Goal: Transaction & Acquisition: Purchase product/service

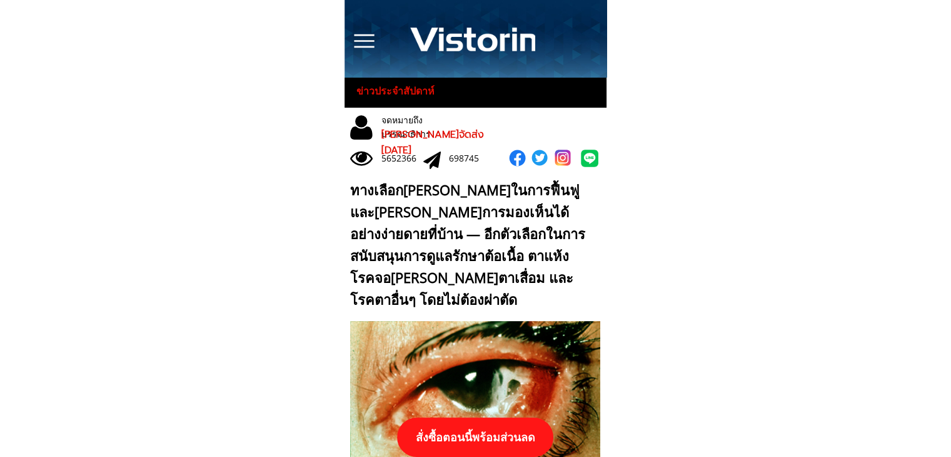
click at [506, 430] on p "สั่งซื้อตอนนี้พร้อมส่วนลด" at bounding box center [475, 436] width 156 height 39
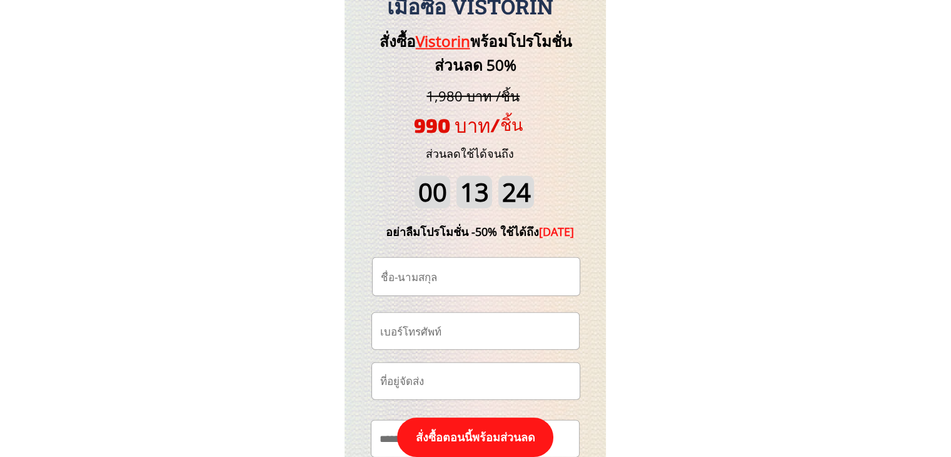
scroll to position [13051, 0]
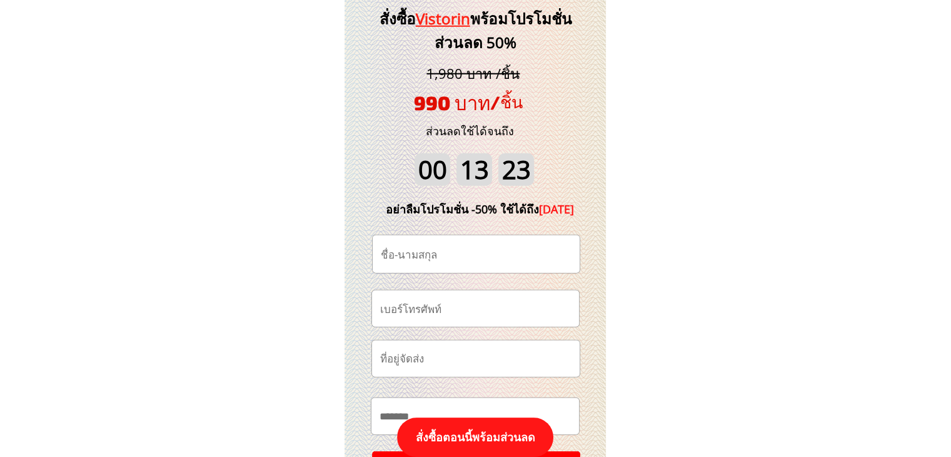
click at [478, 309] on input "tel" at bounding box center [475, 308] width 197 height 36
paste input "0991299453"
type input "0991299453"
click at [462, 248] on input "text" at bounding box center [476, 254] width 197 height 38
paste input "Suthep Kerdwithee"
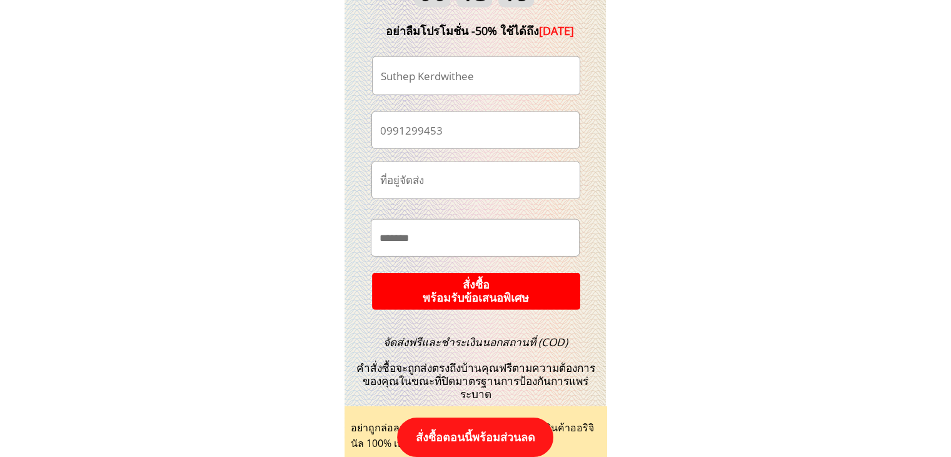
scroll to position [13239, 0]
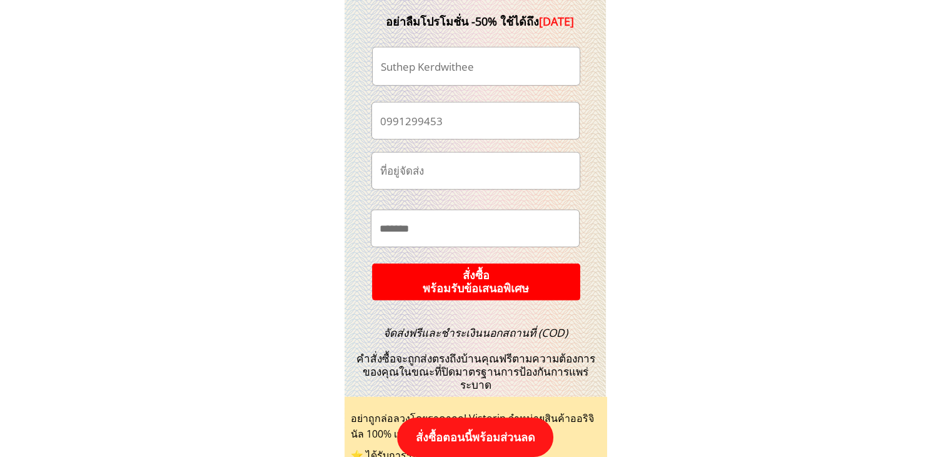
type input "Suthep Kerdwithee"
click at [513, 281] on p "สั่งซื้อ พร้อมรับข้อเสนอพิเศษ" at bounding box center [475, 281] width 209 height 37
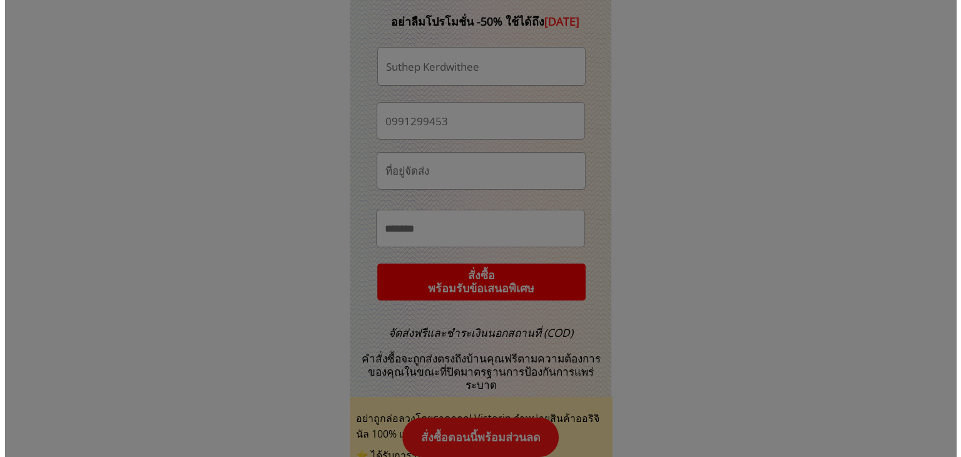
scroll to position [0, 0]
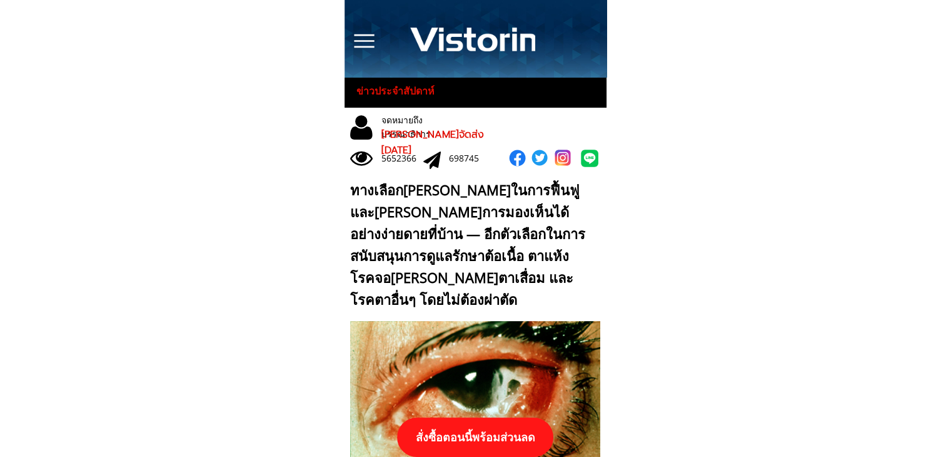
click at [489, 434] on p "สั่งซื้อตอนนี้พร้อมส่วนลด" at bounding box center [475, 436] width 156 height 39
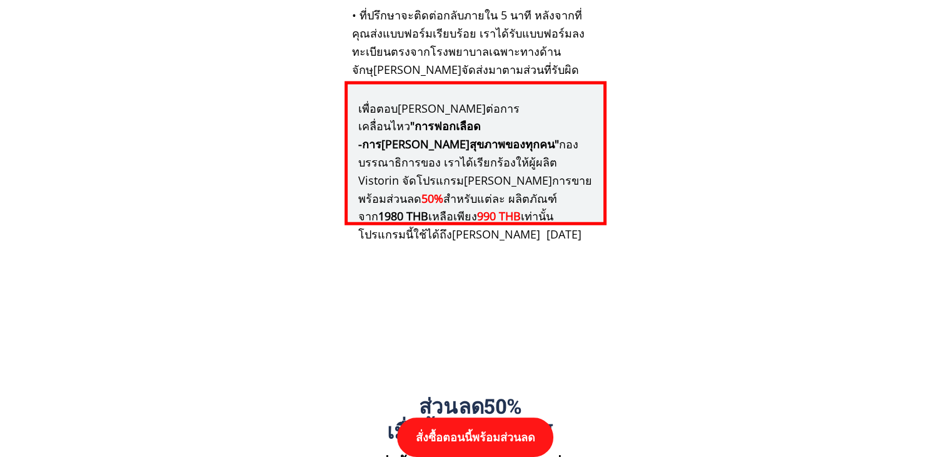
scroll to position [12988, 0]
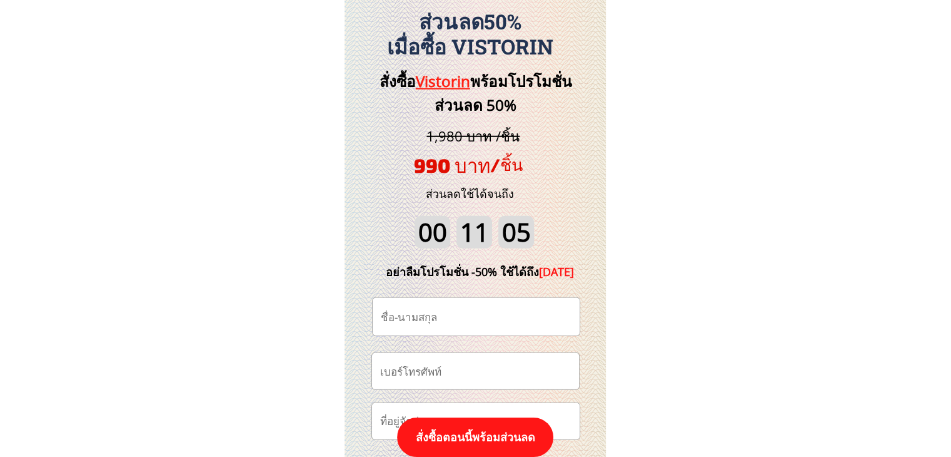
click at [480, 381] on input "tel" at bounding box center [475, 371] width 197 height 36
paste input "0823109408"
type input "0823109408"
click at [476, 301] on input "text" at bounding box center [476, 317] width 197 height 38
paste input "[PERSON_NAME]"
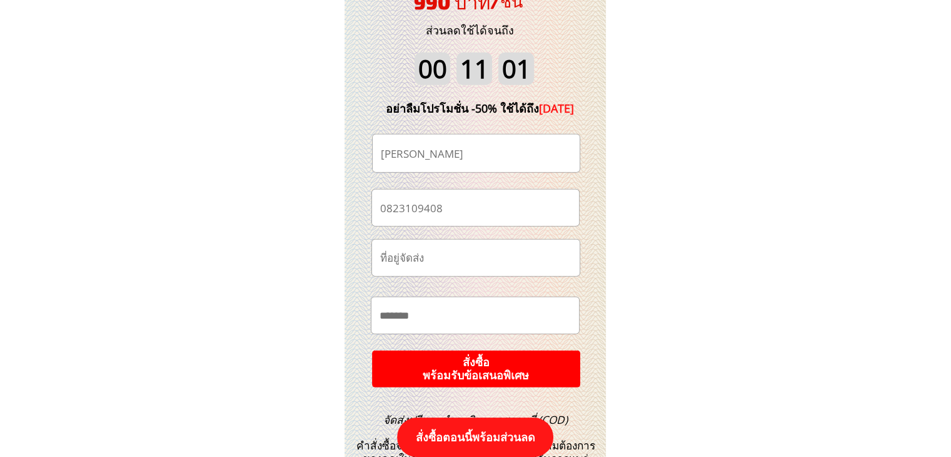
scroll to position [13239, 0]
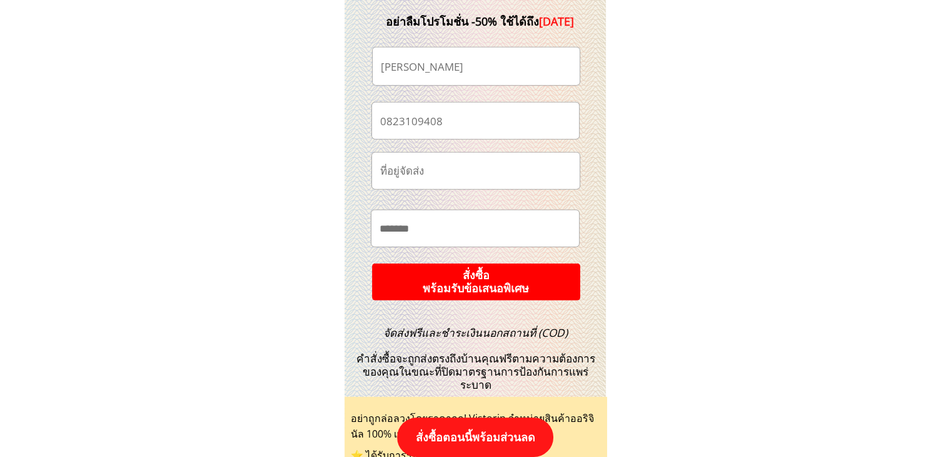
type input "[PERSON_NAME]"
click at [540, 271] on p "สั่งซื้อ พร้อมรับข้อเสนอพิเศษ" at bounding box center [476, 281] width 227 height 40
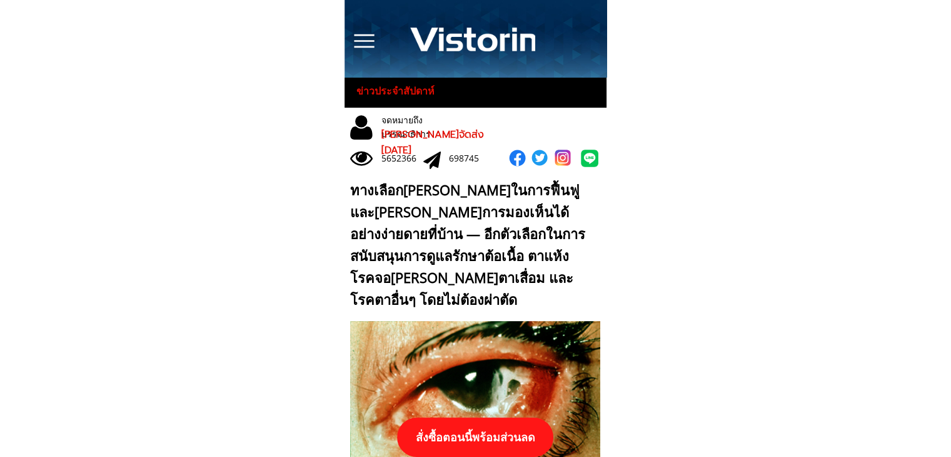
click at [466, 428] on p "สั่งซื้อตอนนี้พร้อมส่วนลด" at bounding box center [475, 436] width 156 height 39
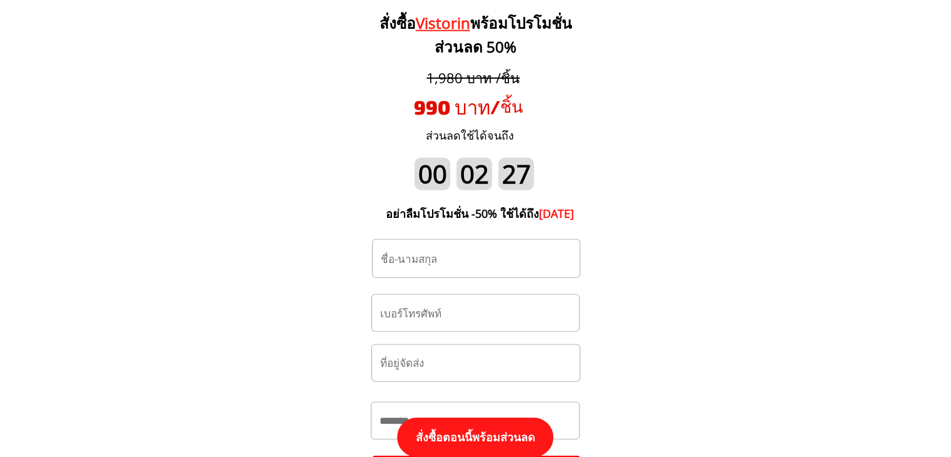
scroll to position [13113, 0]
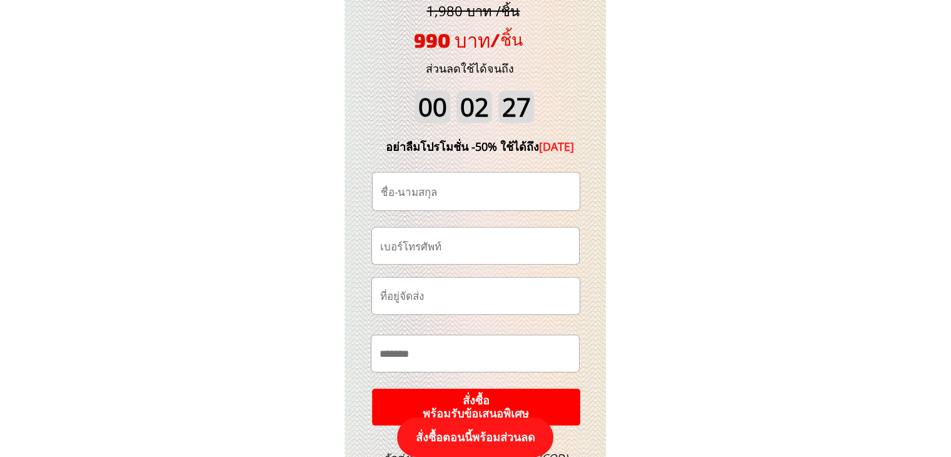
click at [488, 245] on input "tel" at bounding box center [475, 246] width 197 height 36
paste input "0823109408"
type input "0823109408"
click at [438, 186] on input "text" at bounding box center [476, 192] width 197 height 38
paste input "[PERSON_NAME]"
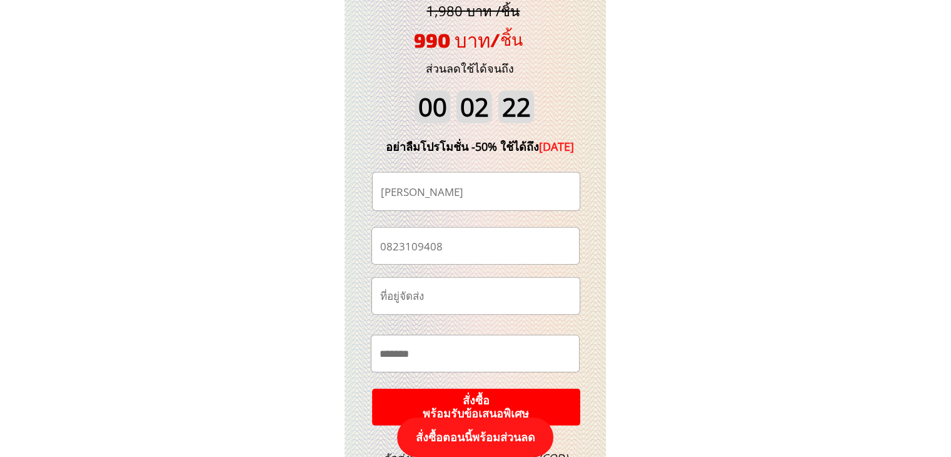
scroll to position [13239, 0]
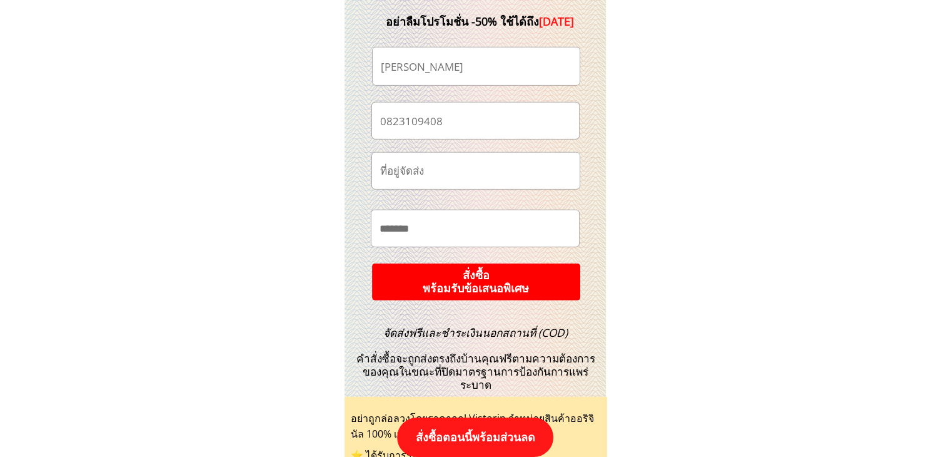
type input "[PERSON_NAME]"
click at [533, 273] on p "สั่งซื้อ พร้อมรับข้อเสนอพิเศษ" at bounding box center [476, 282] width 213 height 38
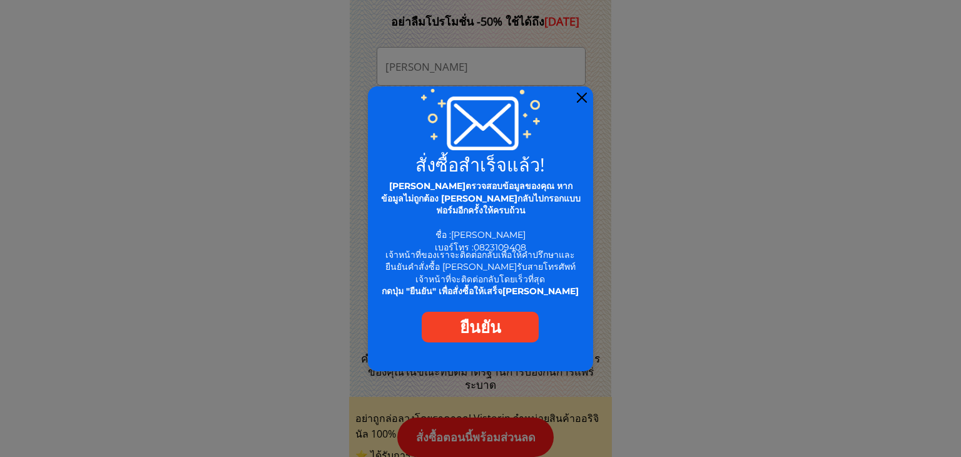
click at [582, 98] on div at bounding box center [582, 98] width 10 height 10
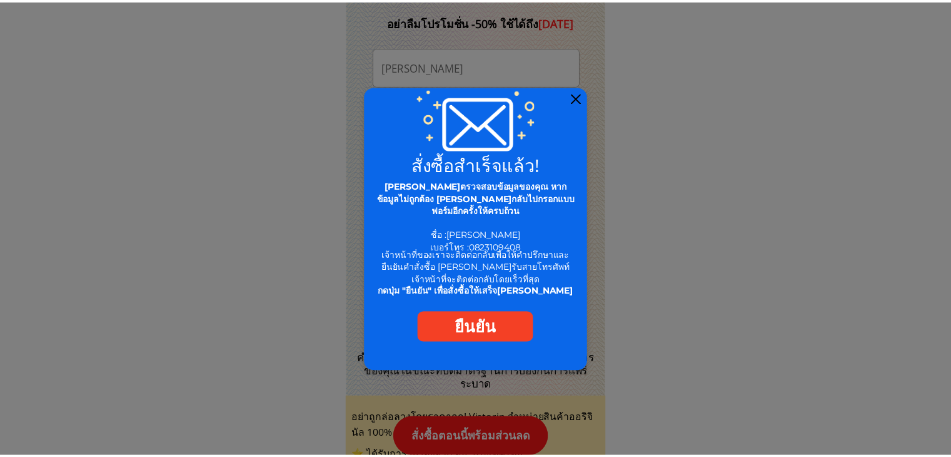
scroll to position [13239, 0]
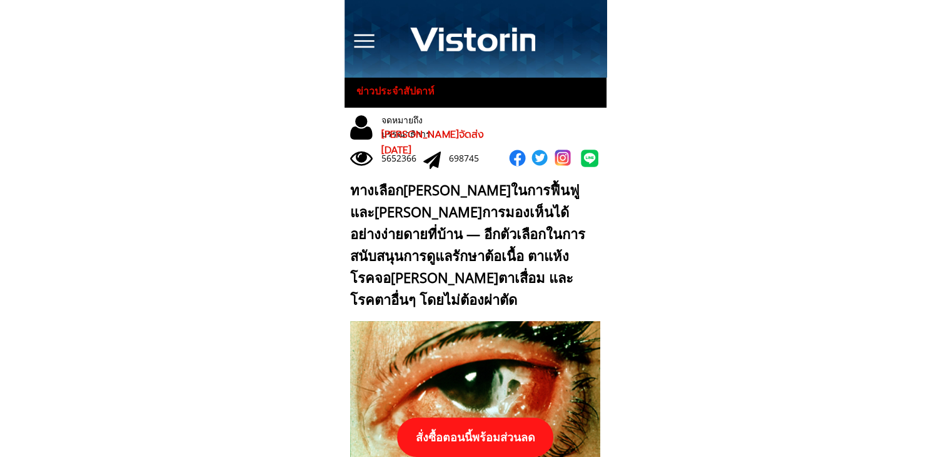
click at [485, 443] on p "สั่งซื้อตอนนี้พร้อมส่วนลด" at bounding box center [475, 436] width 156 height 39
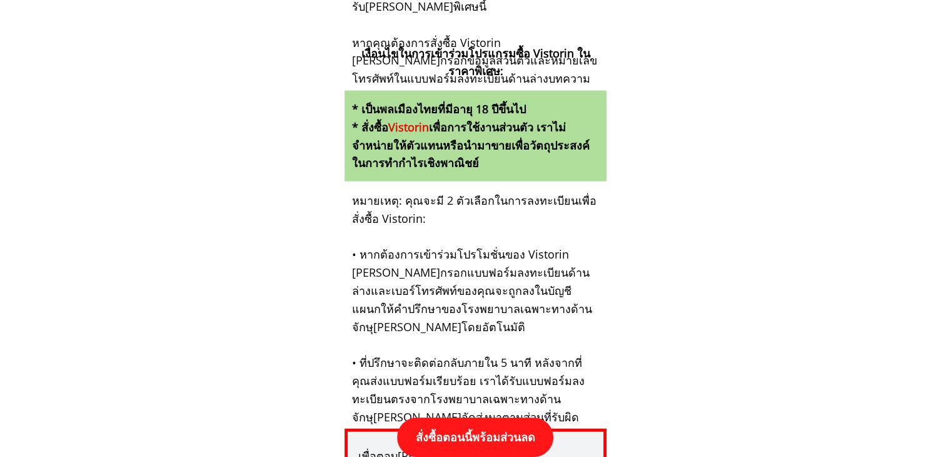
scroll to position [12988, 0]
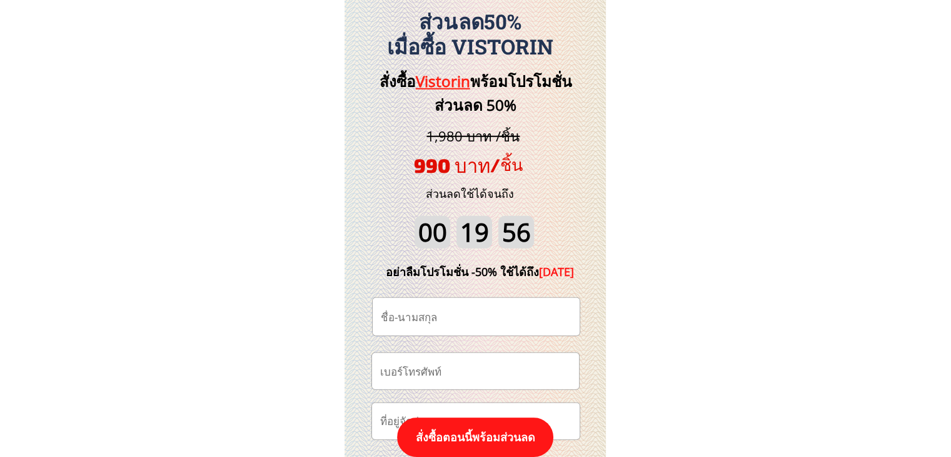
click at [478, 372] on input "tel" at bounding box center [475, 371] width 197 height 36
paste input "0843988498"
type input "0843988498"
click at [465, 323] on input "text" at bounding box center [476, 317] width 197 height 38
paste input "กนกพร เที่ยงแท้"
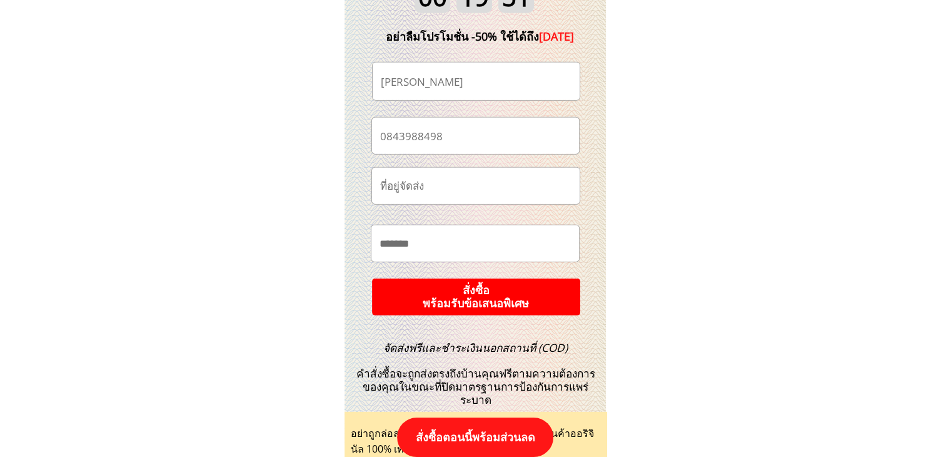
scroll to position [13239, 0]
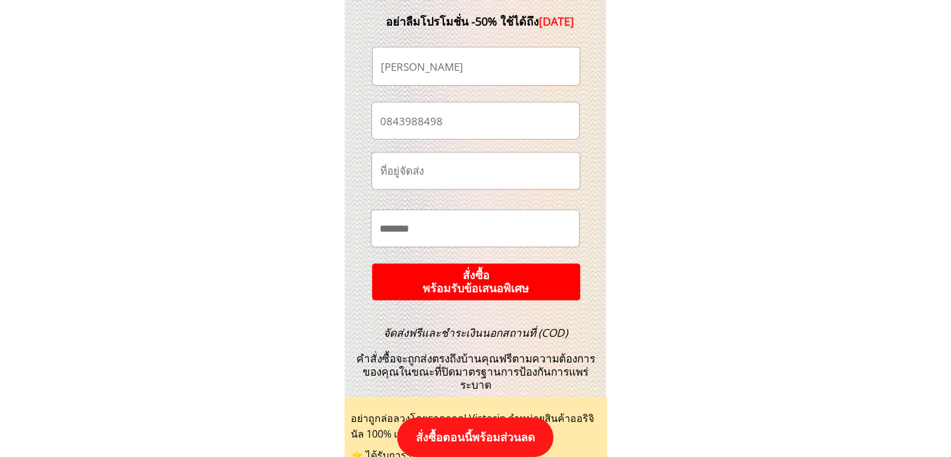
type input "กนกพร เที่ยงแท้"
click at [503, 273] on p "สั่งซื้อ พร้อมรับข้อเสนอพิเศษ" at bounding box center [475, 281] width 209 height 37
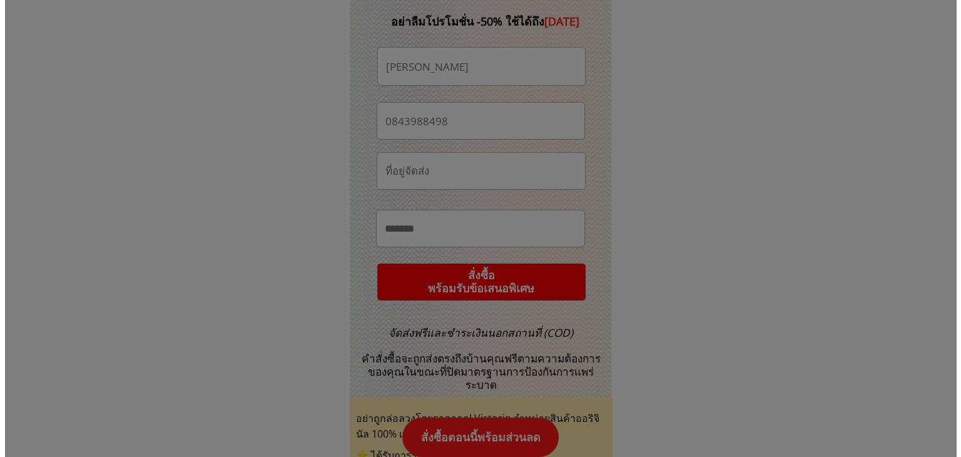
scroll to position [0, 0]
